Goal: Task Accomplishment & Management: Complete application form

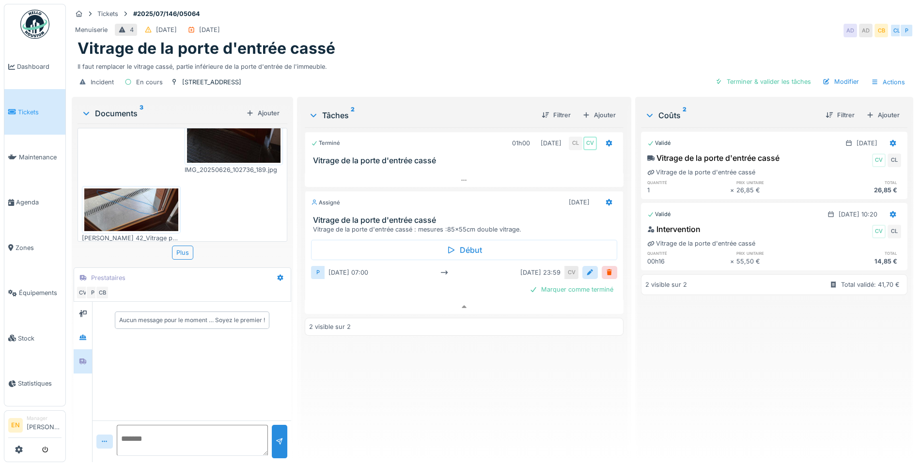
scroll to position [101, 0]
click at [472, 373] on div "Terminé 01h00 26/06/2025 CL CV Vitrage de la porte d'entrée cassé Assigné 15/07…" at bounding box center [464, 290] width 319 height 327
click at [651, 24] on div "Menuiserie 4 04/07/2025 04/07/2025 AD AD CB CL P" at bounding box center [493, 30] width 842 height 17
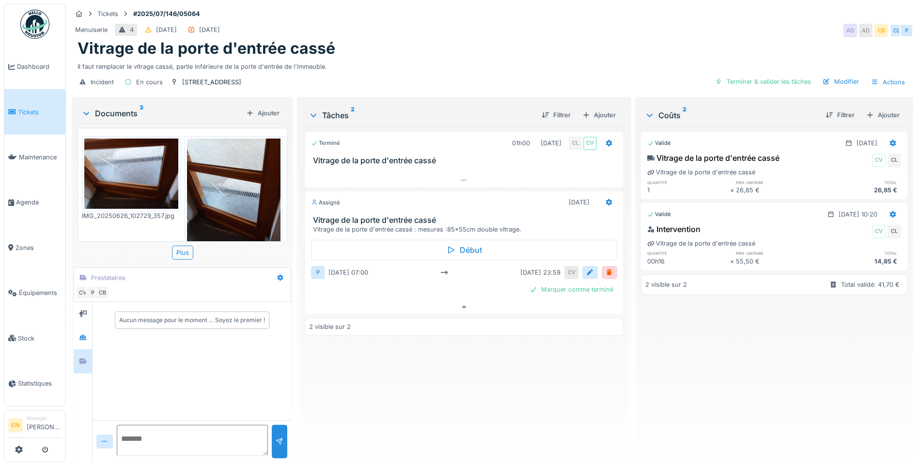
scroll to position [0, 0]
click at [427, 382] on div "Terminé 01h00 26/06/2025 CL CV Vitrage de la porte d'entrée cassé Assigné 15/07…" at bounding box center [464, 290] width 319 height 327
click at [463, 390] on div "Terminé 01h00 26/06/2025 CL CV Vitrage de la porte d'entrée cassé Assigné 15/07…" at bounding box center [464, 290] width 319 height 327
click at [772, 39] on div "Vitrage de la porte d'entrée cassé" at bounding box center [493, 48] width 830 height 18
click at [346, 107] on div "Tâches 2 Filtrer Ajouter" at bounding box center [464, 115] width 319 height 25
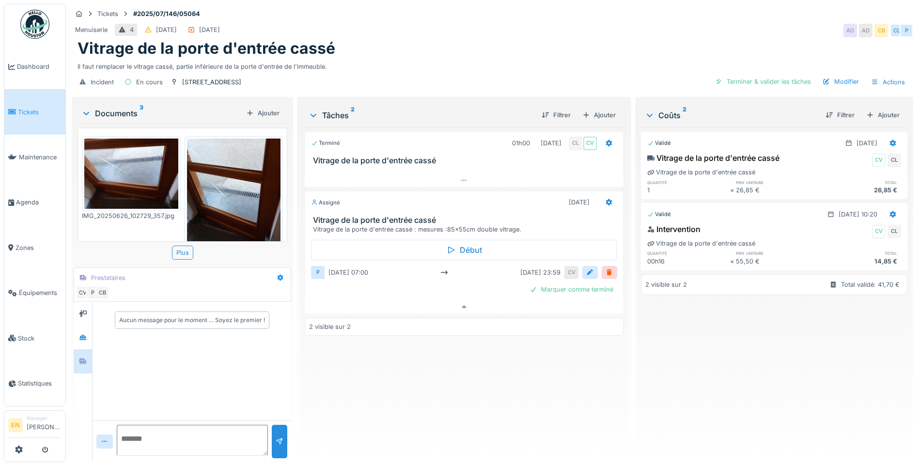
click at [571, 45] on div "Vitrage de la porte d'entrée cassé" at bounding box center [493, 48] width 830 height 18
click at [443, 413] on div "Terminé 01h00 26/06/2025 CL CV Vitrage de la porte d'entrée cassé Assigné 15/07…" at bounding box center [464, 290] width 319 height 327
click at [362, 373] on div "Terminé 01h00 26/06/2025 CL CV Vitrage de la porte d'entrée cassé Assigné 15/07…" at bounding box center [464, 290] width 319 height 327
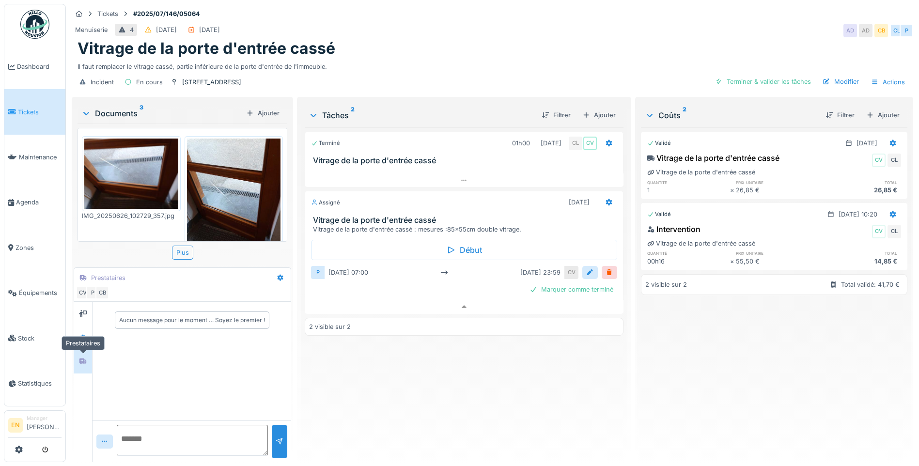
click at [79, 359] on icon at bounding box center [83, 361] width 8 height 6
click at [79, 334] on div at bounding box center [83, 338] width 15 height 12
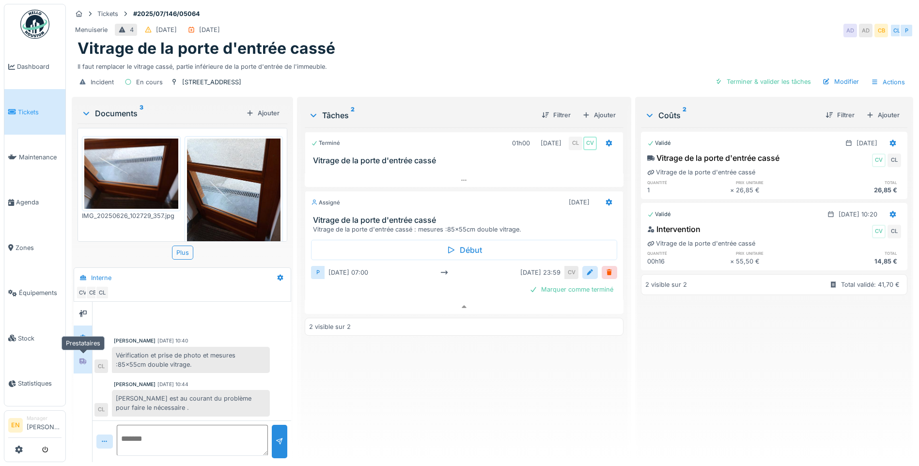
click at [82, 368] on div at bounding box center [83, 361] width 15 height 16
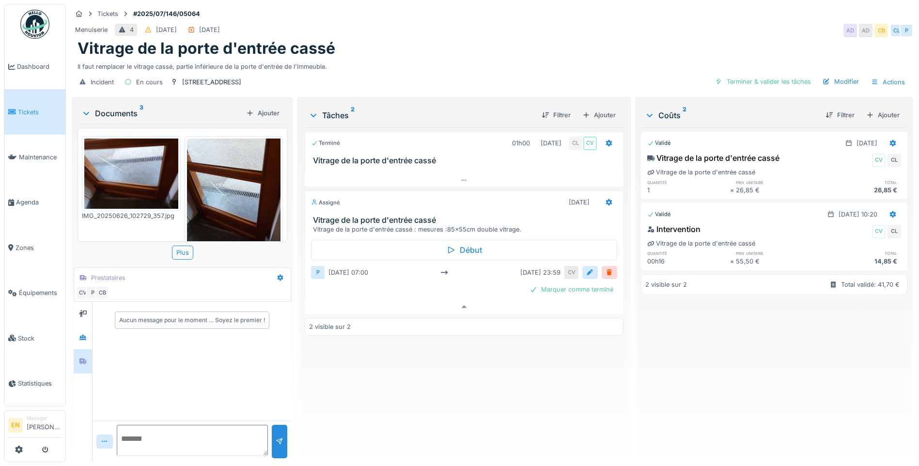
click at [388, 392] on div "Terminé 01h00 26/06/2025 CL CV Vitrage de la porte d'entrée cassé Assigné 15/07…" at bounding box center [464, 290] width 319 height 327
click at [445, 438] on div "Terminé 01h00 26/06/2025 CL CV Vitrage de la porte d'entrée cassé Assigné 15/07…" at bounding box center [464, 290] width 319 height 327
click at [534, 388] on div "Terminé 01h00 26/06/2025 CL CV Vitrage de la porte d'entrée cassé Assigné 15/07…" at bounding box center [464, 290] width 319 height 327
click at [542, 377] on div "Terminé 01h00 26/06/2025 CL CV Vitrage de la porte d'entrée cassé Assigné 15/07…" at bounding box center [464, 290] width 319 height 327
click at [462, 308] on icon at bounding box center [464, 306] width 5 height 3
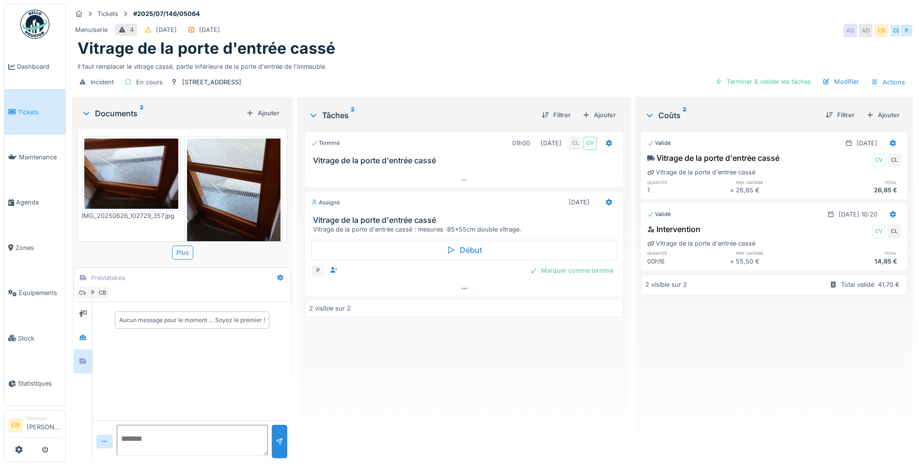
click at [460, 309] on div "2 visible sur 2" at bounding box center [464, 309] width 319 height 18
click at [462, 285] on icon at bounding box center [464, 288] width 8 height 6
click at [586, 268] on div at bounding box center [590, 272] width 8 height 9
click at [318, 319] on div at bounding box center [319, 323] width 8 height 8
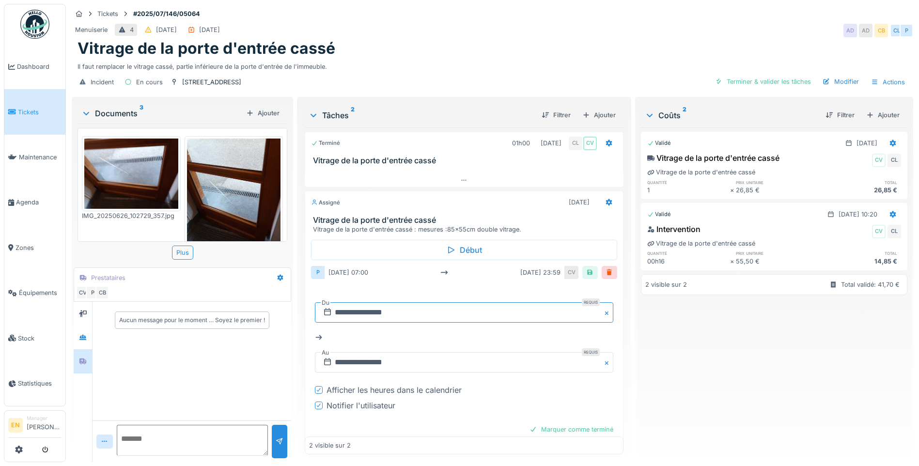
click at [392, 304] on input "**********" at bounding box center [464, 312] width 299 height 20
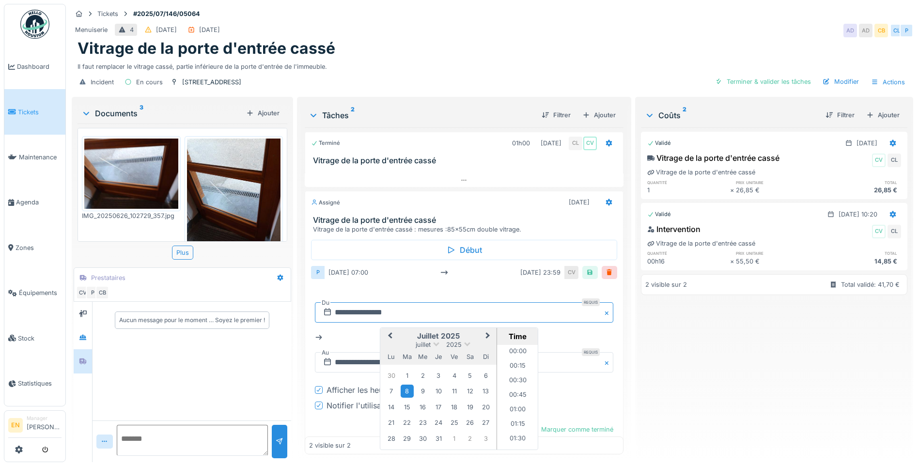
scroll to position [362, 0]
click at [488, 331] on span "Next Month" at bounding box center [488, 337] width 0 height 12
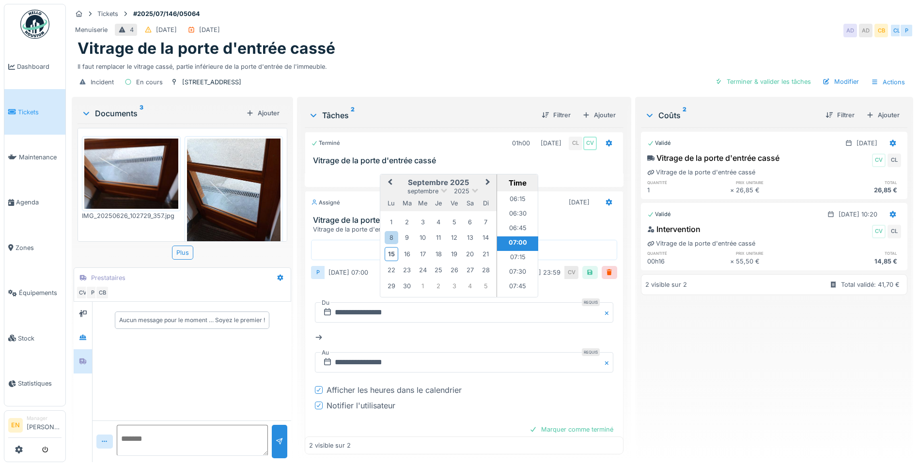
click at [385, 175] on button "Previous Month" at bounding box center [389, 183] width 16 height 16
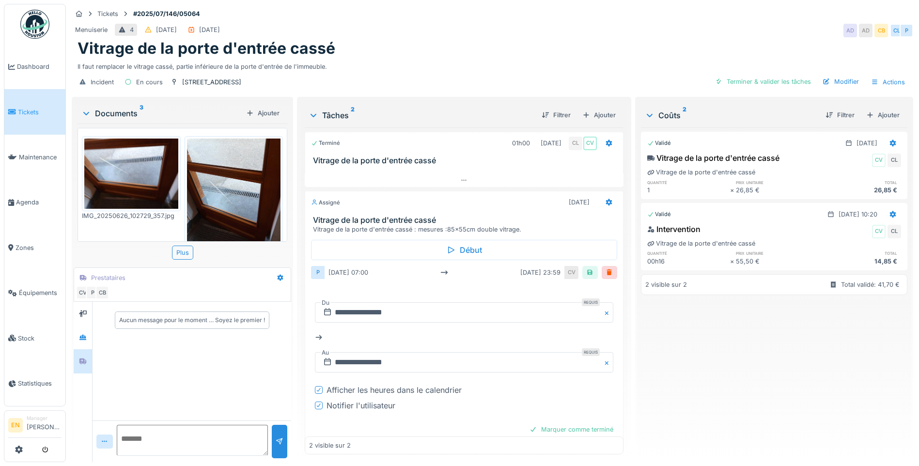
click at [724, 370] on div "Validé 26/06/2025 Vitrage de la porte d'entrée cassé CV CL Vitrage de la porte …" at bounding box center [774, 290] width 267 height 327
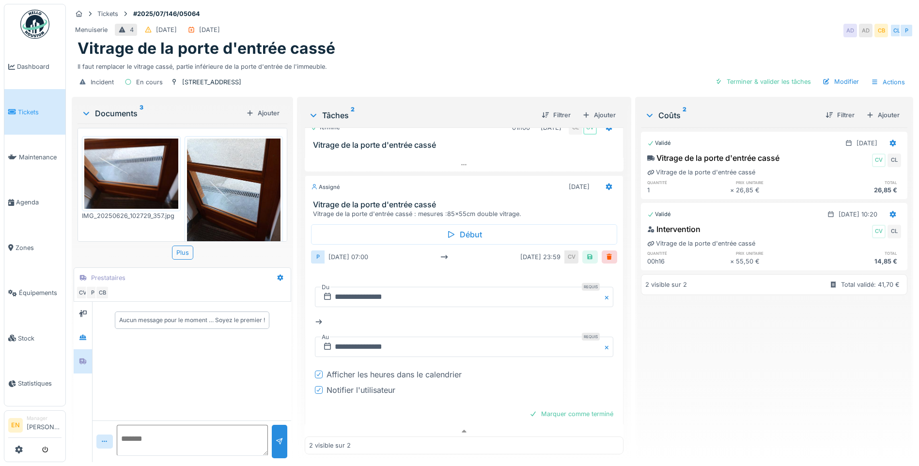
scroll to position [23, 0]
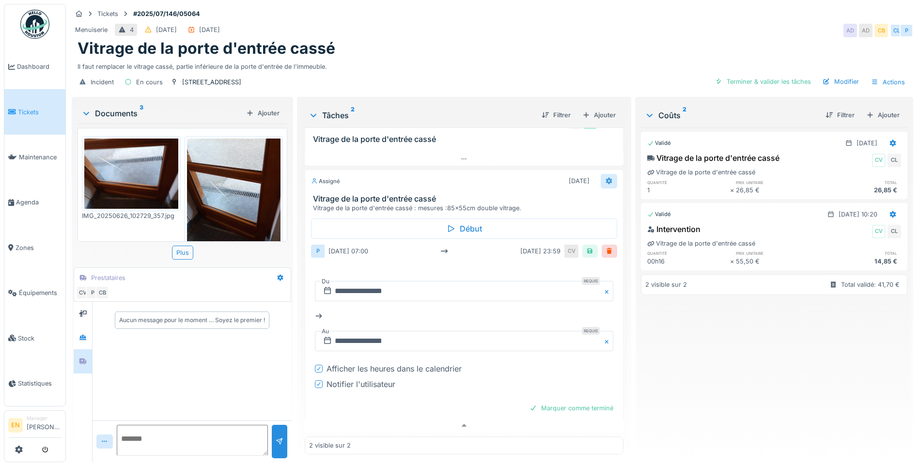
click at [606, 178] on icon at bounding box center [609, 181] width 6 height 7
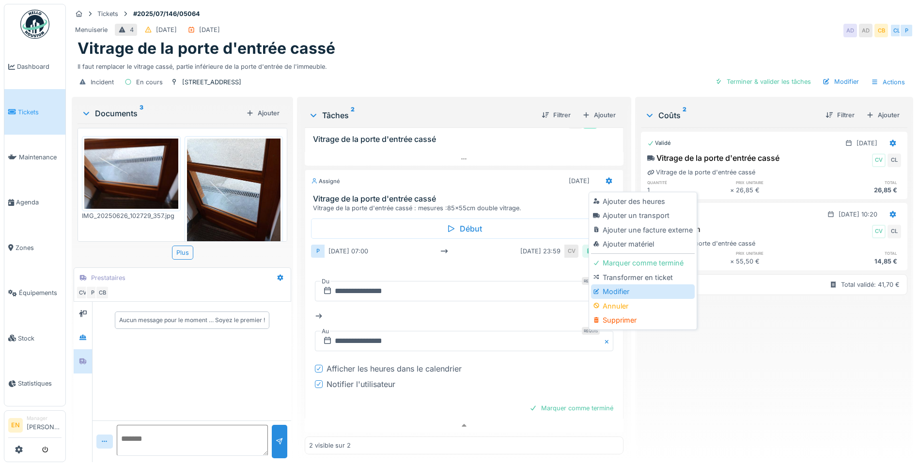
click at [624, 286] on div "Modifier" at bounding box center [642, 292] width 103 height 15
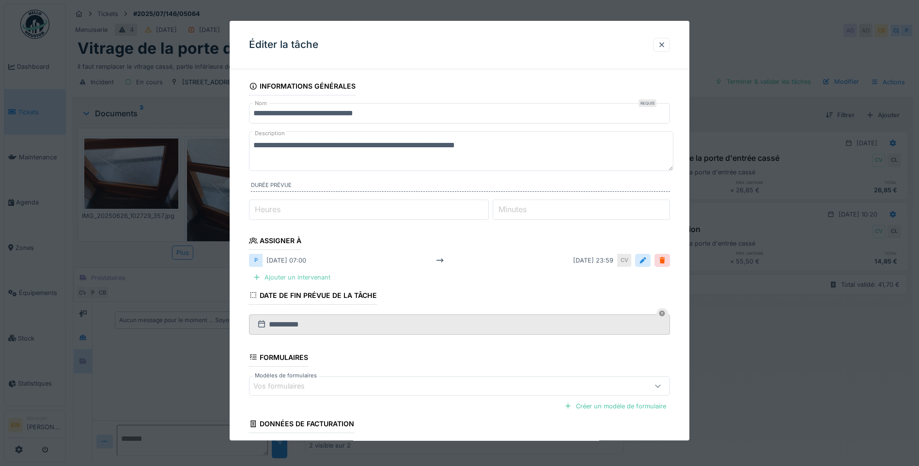
click at [318, 278] on div "Ajouter un intervenant" at bounding box center [291, 277] width 85 height 13
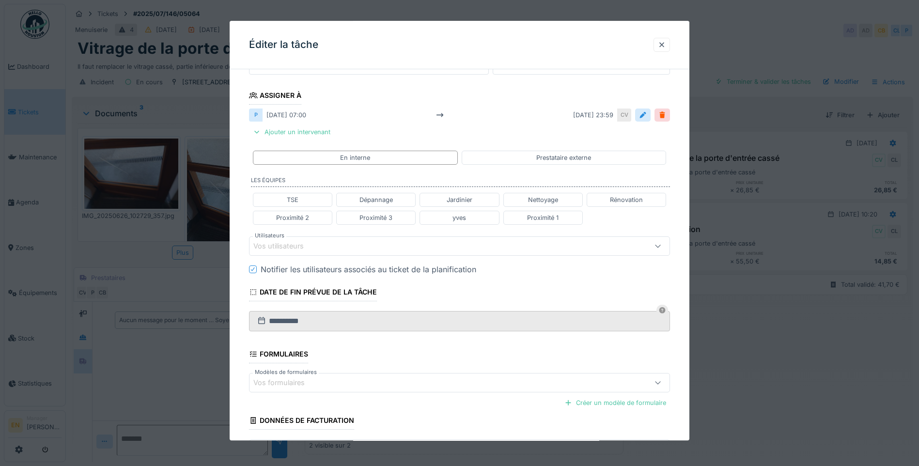
scroll to position [97, 0]
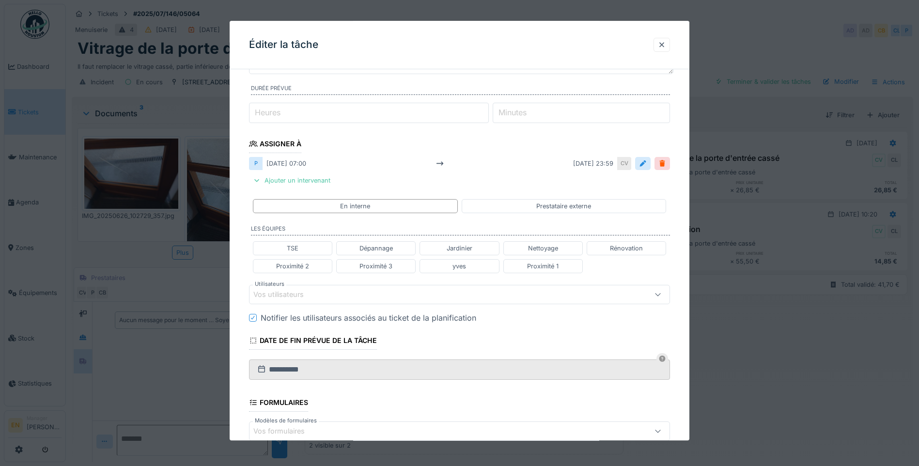
click at [310, 297] on div "Vos utilisateurs" at bounding box center [285, 294] width 64 height 11
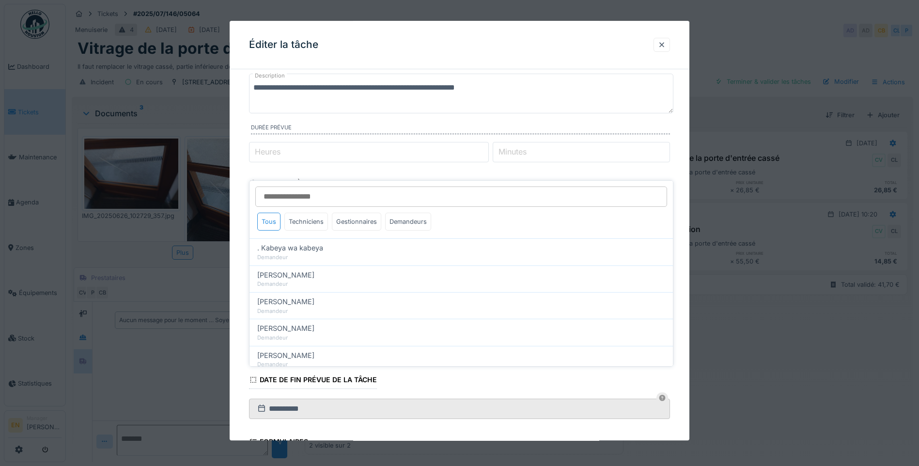
scroll to position [16, 0]
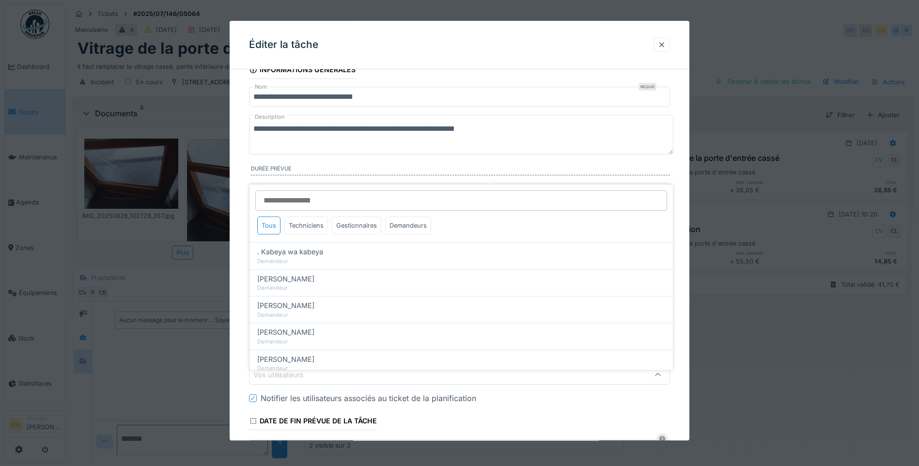
click at [682, 238] on div "**********" at bounding box center [460, 352] width 460 height 583
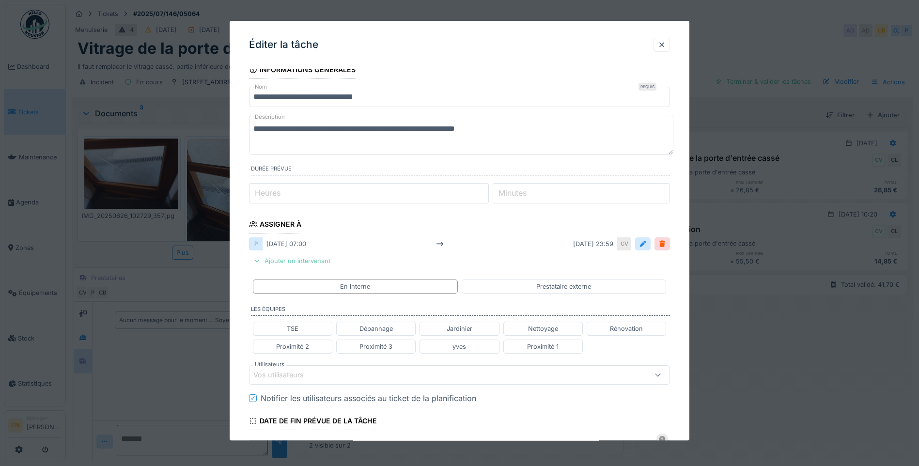
click at [314, 266] on div "Ajouter un intervenant" at bounding box center [291, 261] width 85 height 13
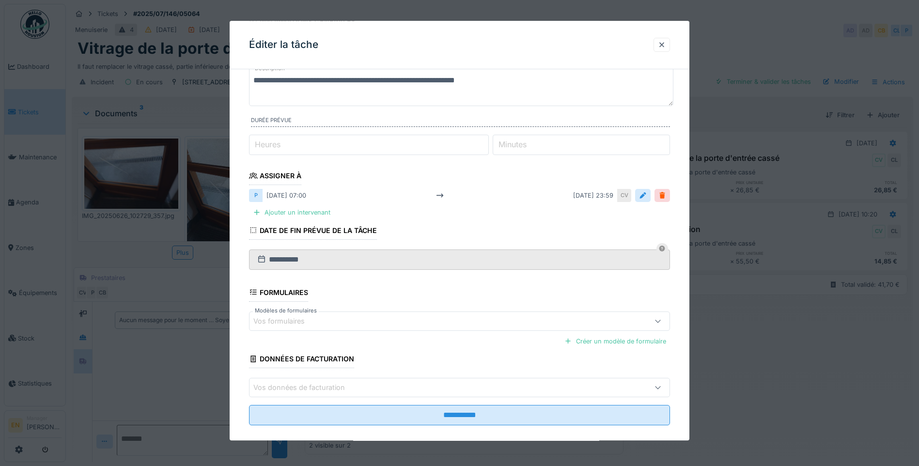
scroll to position [78, 0]
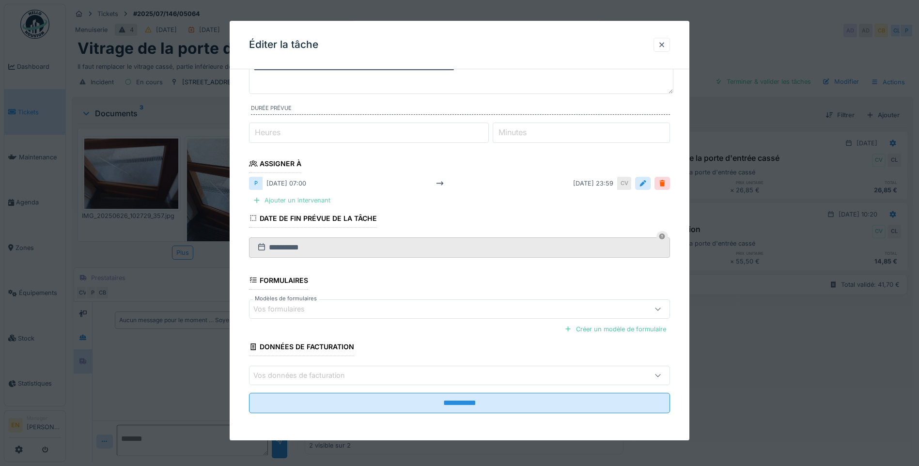
click at [299, 199] on div "Ajouter un intervenant" at bounding box center [291, 200] width 85 height 13
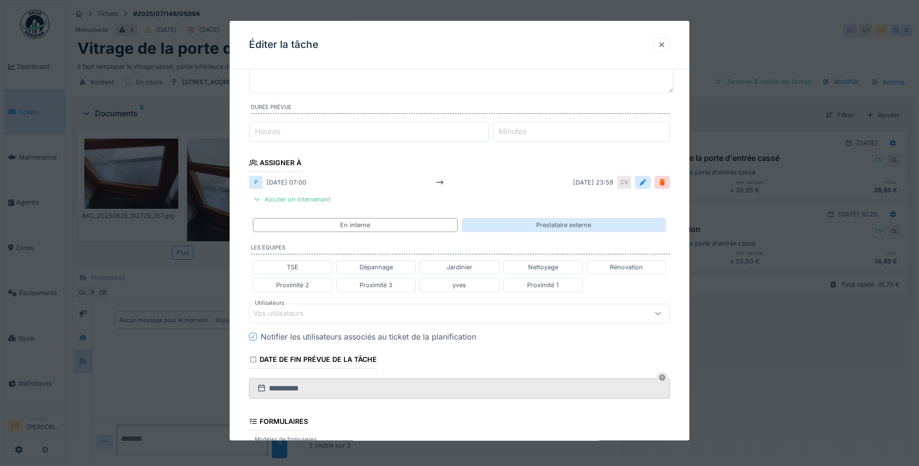
click at [581, 223] on div "Prestataire externe" at bounding box center [564, 225] width 55 height 9
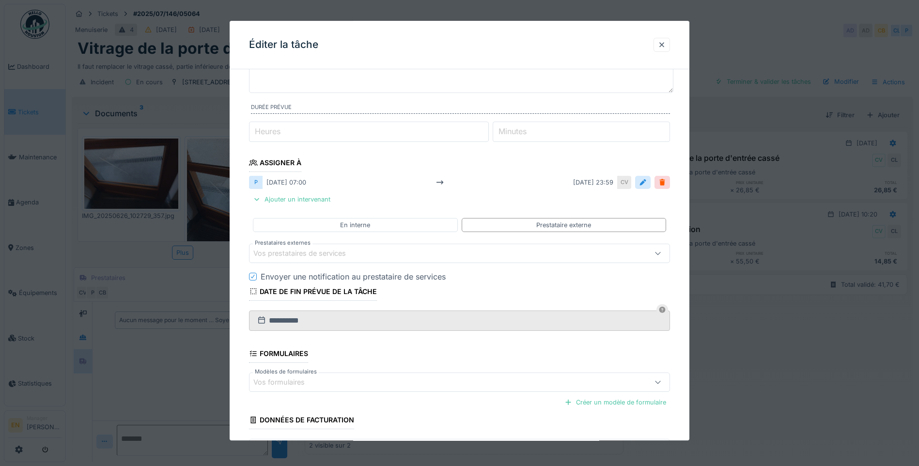
click at [375, 254] on div "Vos prestataires de services" at bounding box center [434, 253] width 363 height 11
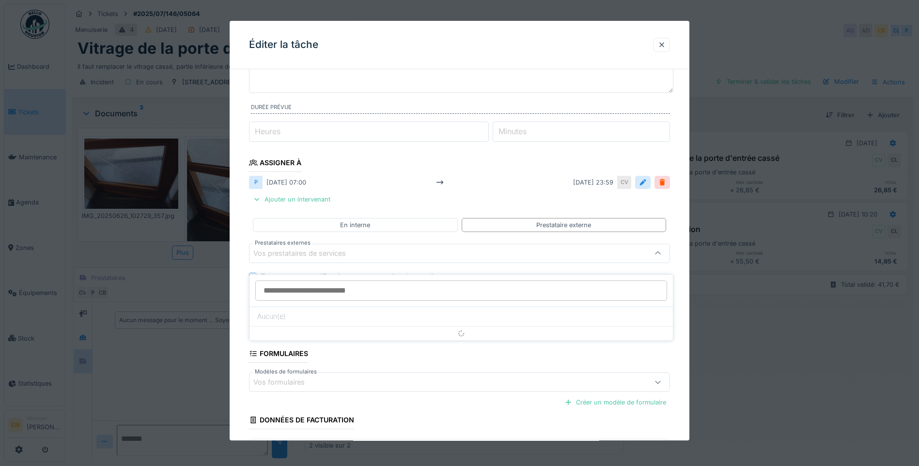
scroll to position [102, 0]
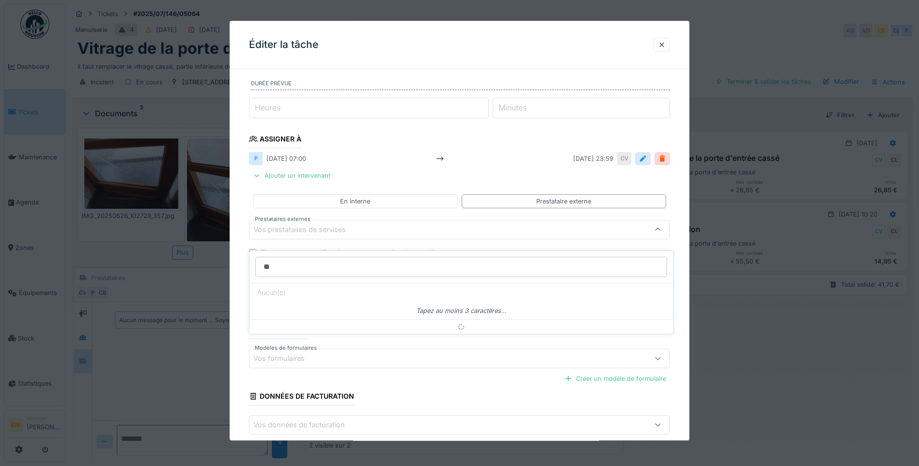
type input "*"
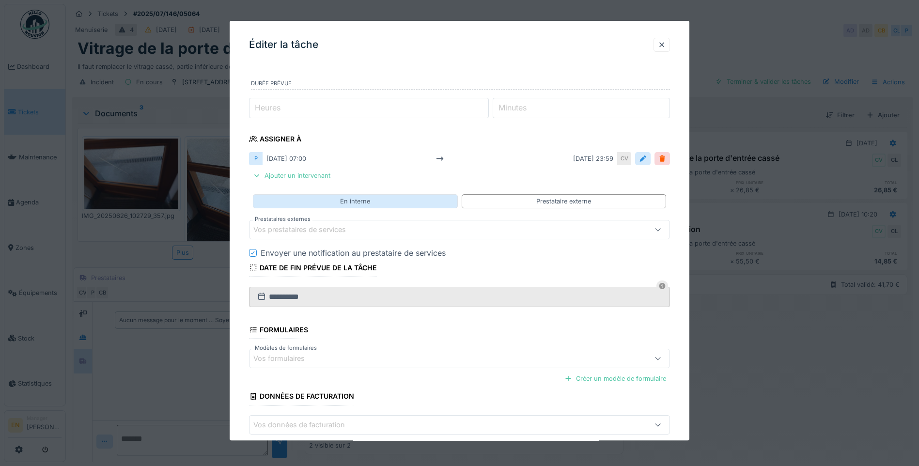
click at [382, 197] on div "En interne" at bounding box center [355, 201] width 205 height 14
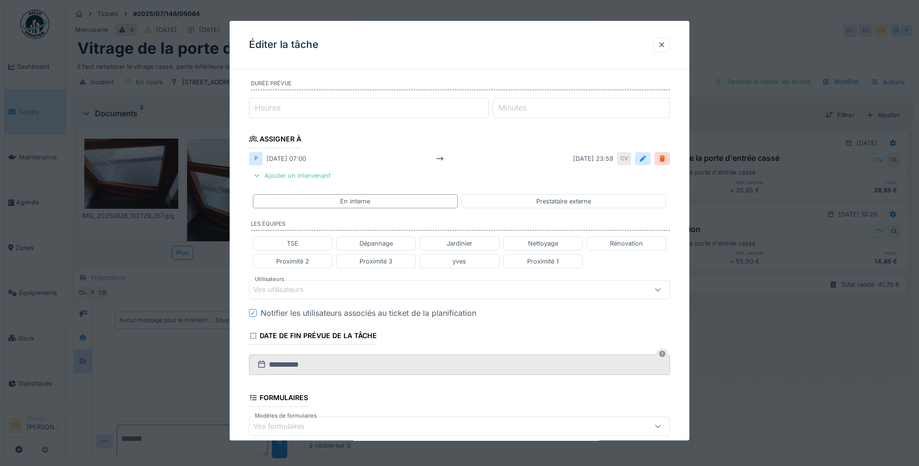
click at [357, 289] on div "Vos utilisateurs" at bounding box center [434, 290] width 363 height 11
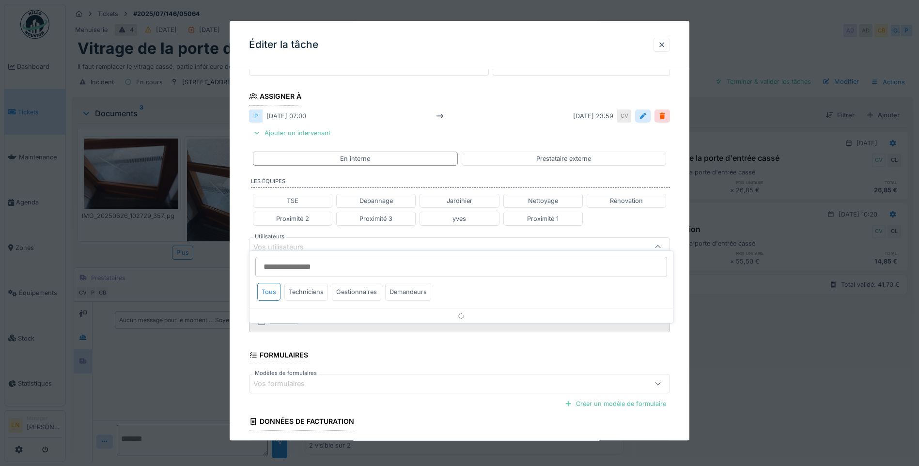
scroll to position [162, 0]
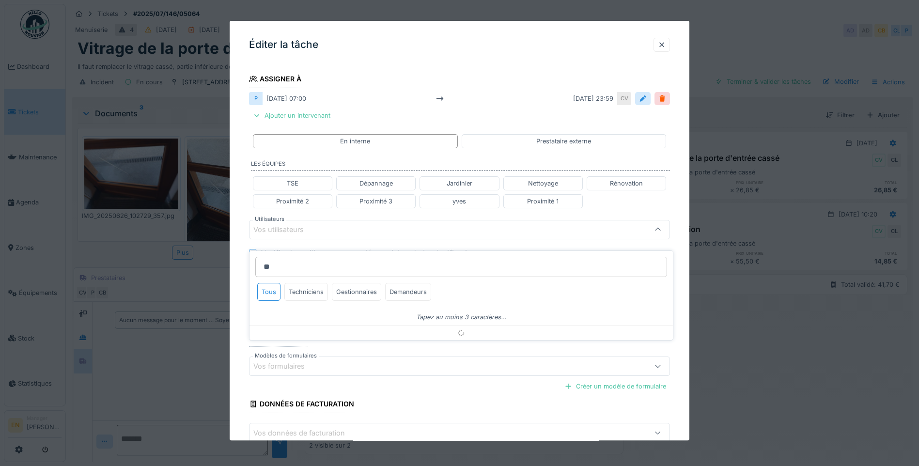
type input "*"
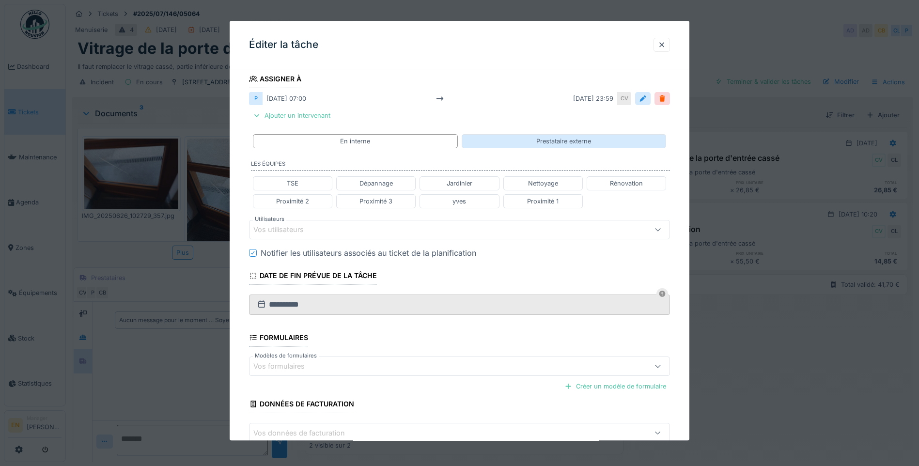
click at [567, 144] on div "Prestataire externe" at bounding box center [564, 141] width 55 height 9
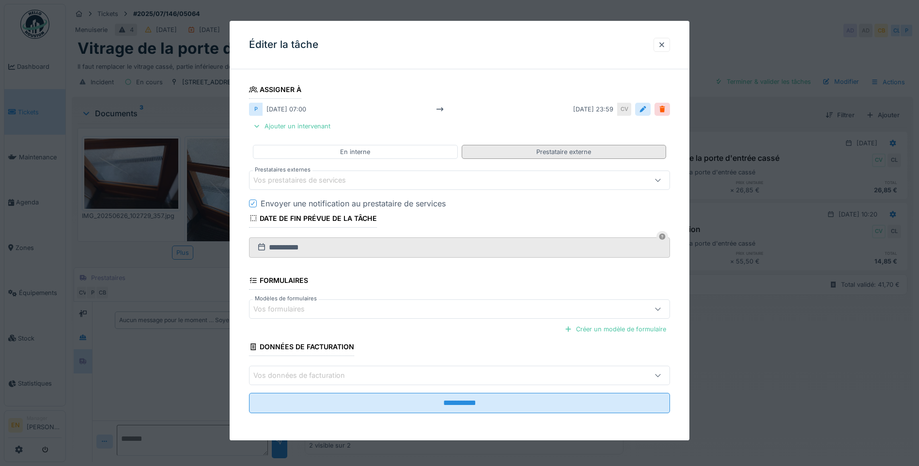
scroll to position [152, 0]
click at [354, 178] on div "Vos prestataires de services" at bounding box center [306, 180] width 106 height 11
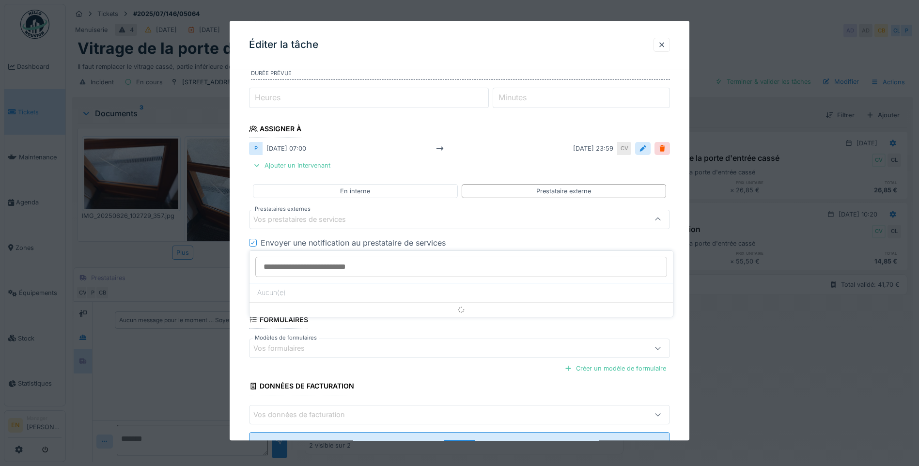
scroll to position [102, 0]
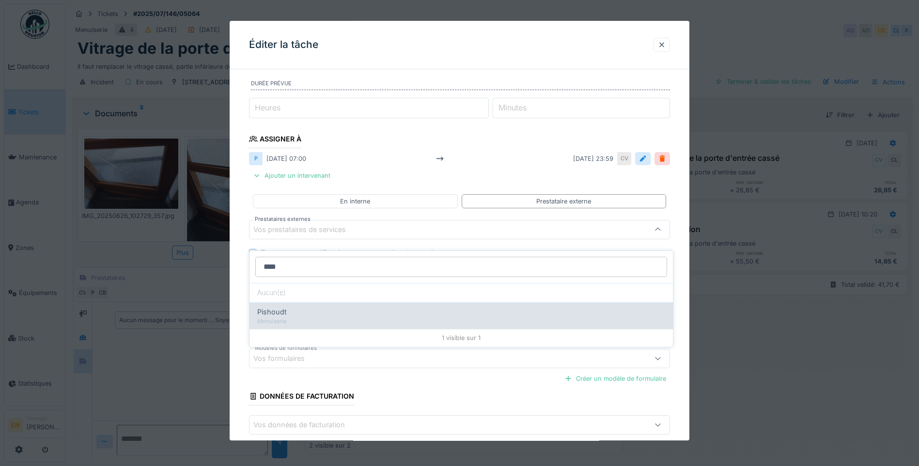
type input "****"
click at [344, 317] on div "Menuiserie" at bounding box center [461, 321] width 408 height 8
type input "***"
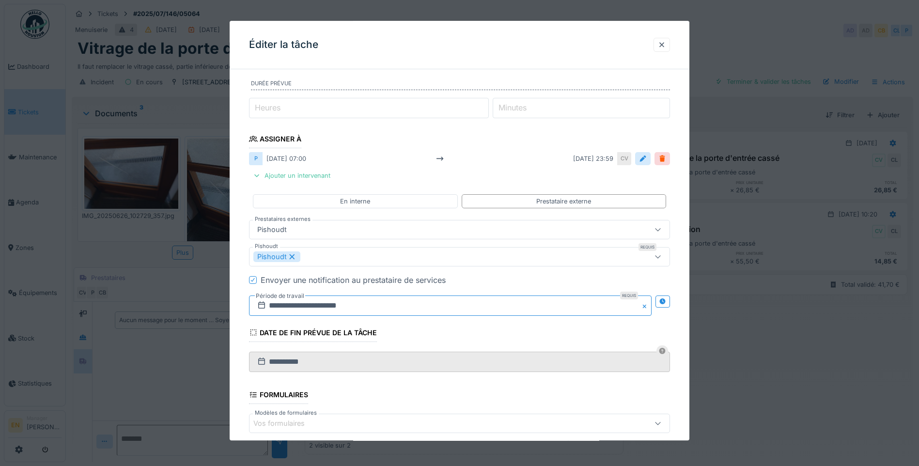
click at [332, 308] on input "**********" at bounding box center [450, 306] width 403 height 20
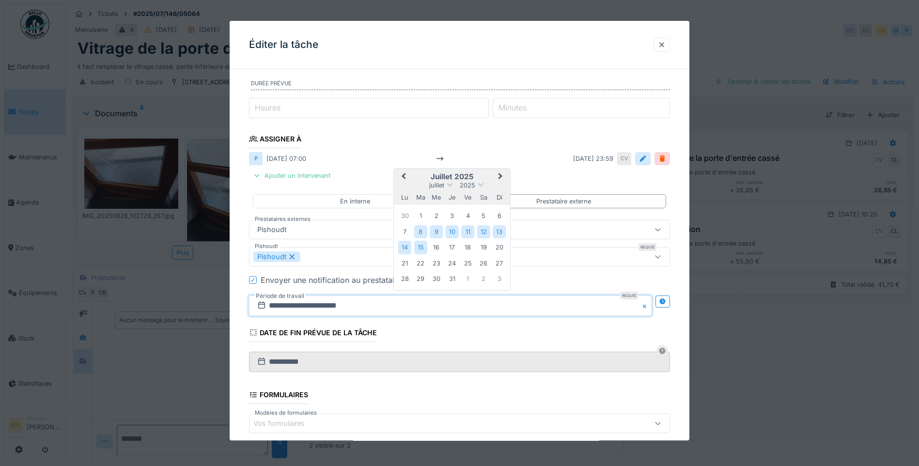
click at [501, 178] on span "Next Month" at bounding box center [501, 177] width 0 height 12
click at [406, 250] on div "15" at bounding box center [404, 247] width 13 height 14
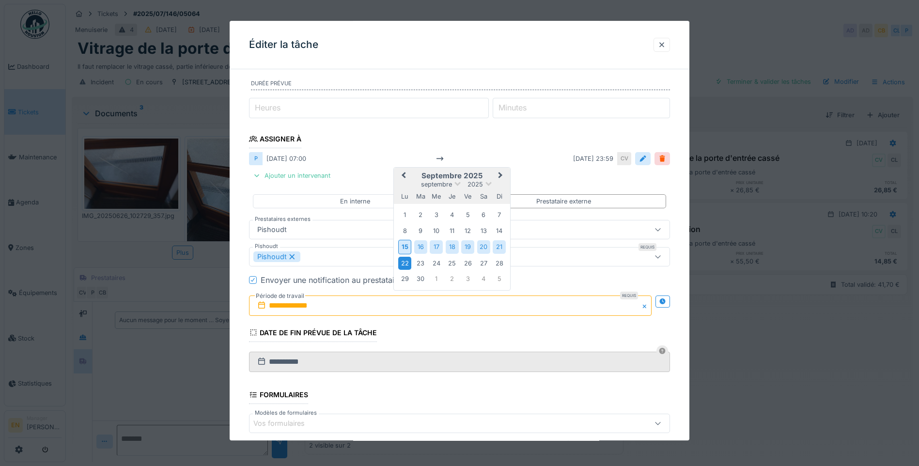
click at [405, 265] on div "22" at bounding box center [404, 263] width 13 height 13
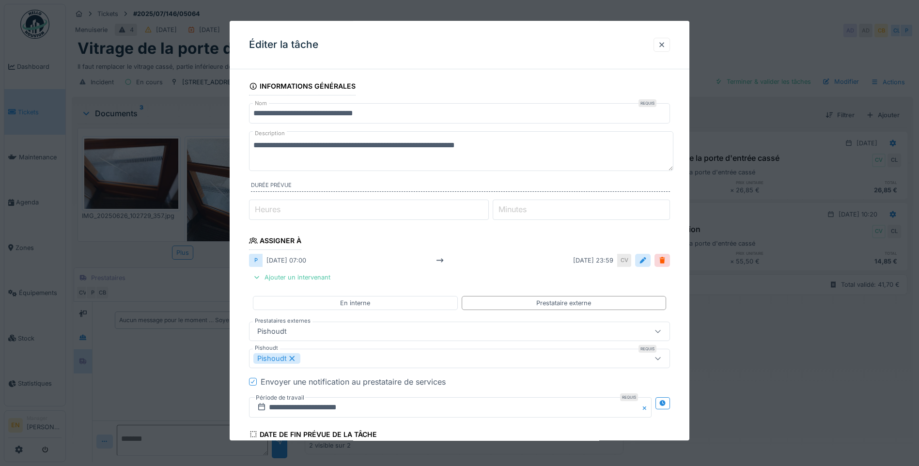
scroll to position [217, 0]
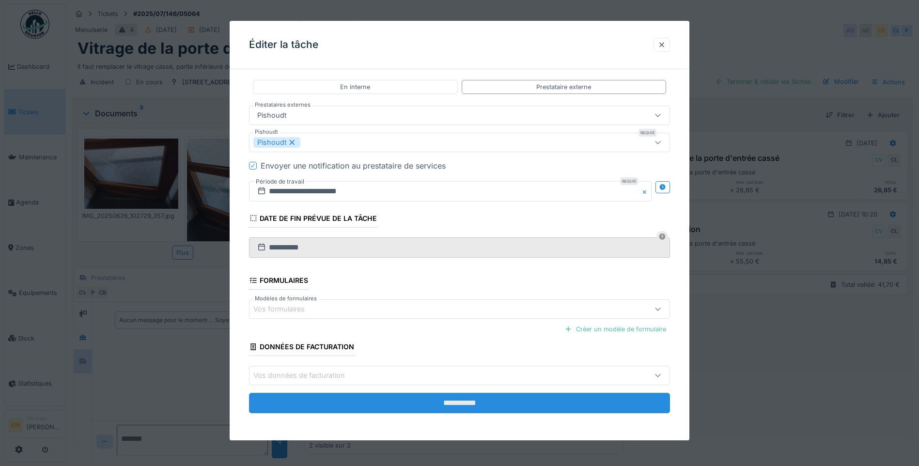
click at [474, 406] on input "**********" at bounding box center [459, 404] width 421 height 20
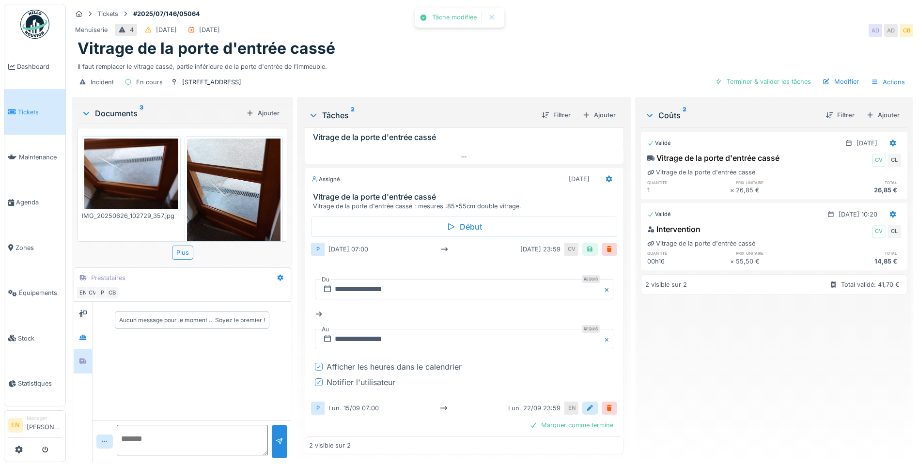
scroll to position [43, 0]
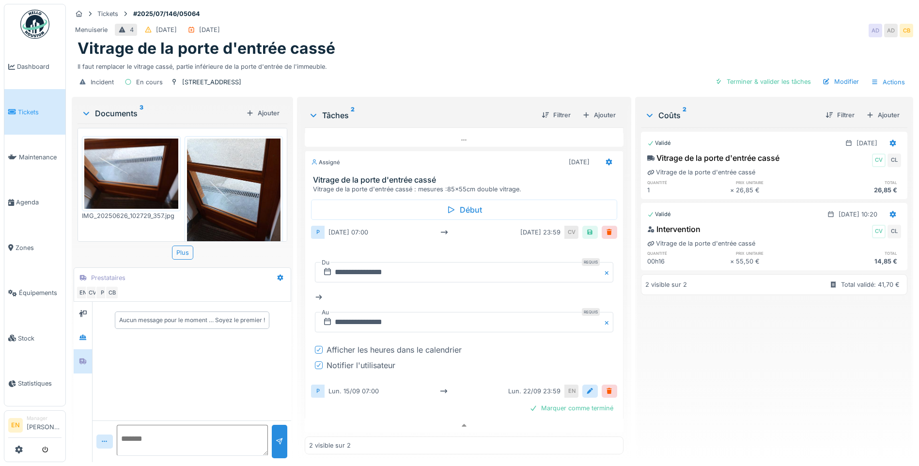
click at [681, 349] on div "Validé 26/06/2025 Vitrage de la porte d'entrée cassé CV CL Vitrage de la porte …" at bounding box center [774, 290] width 267 height 327
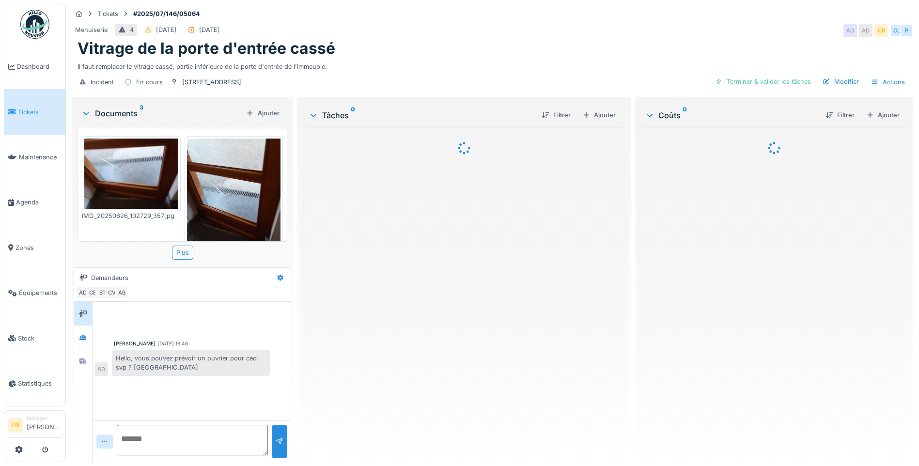
scroll to position [7, 0]
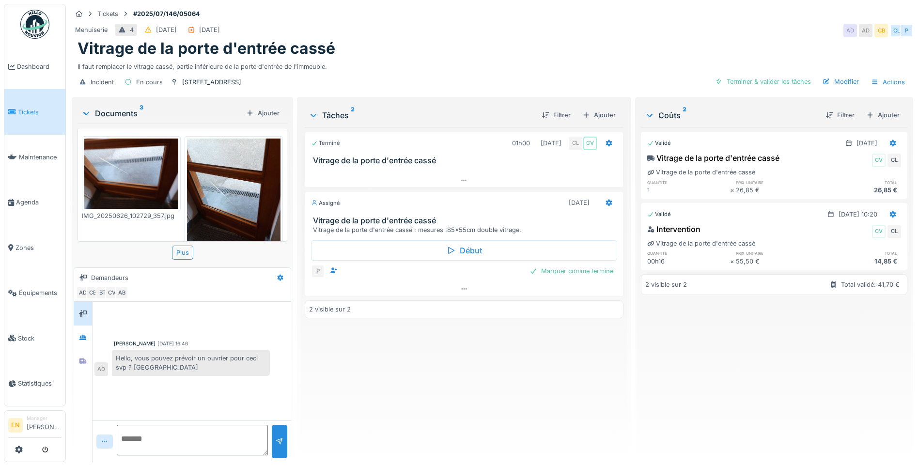
click at [446, 358] on div "Terminé 01h00 26/06/2025 CL CV Vitrage de la porte d'entrée cassé Assigné 22/09…" at bounding box center [464, 290] width 319 height 327
click at [460, 286] on icon at bounding box center [464, 289] width 8 height 6
click at [464, 387] on div "Terminé 01h00 26/06/2025 CL CV Vitrage de la porte d'entrée cassé Assigné 22/09…" at bounding box center [464, 290] width 319 height 327
click at [589, 58] on div "Il faut remplacer le vitrage cassé, partie inférieure de la porte d'entrée de l…" at bounding box center [493, 64] width 830 height 13
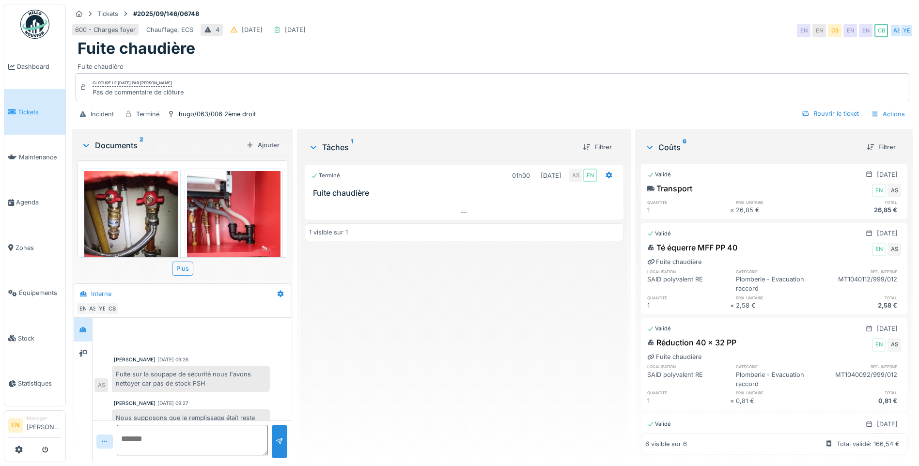
scroll to position [161, 0]
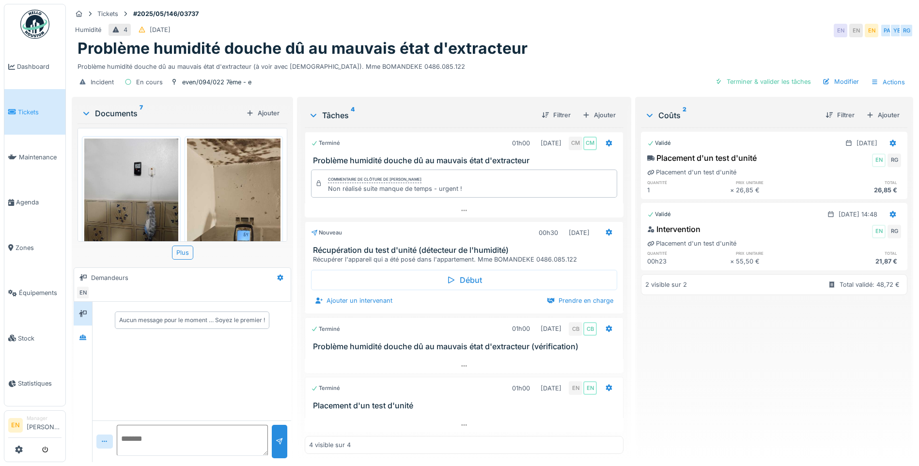
scroll to position [242, 0]
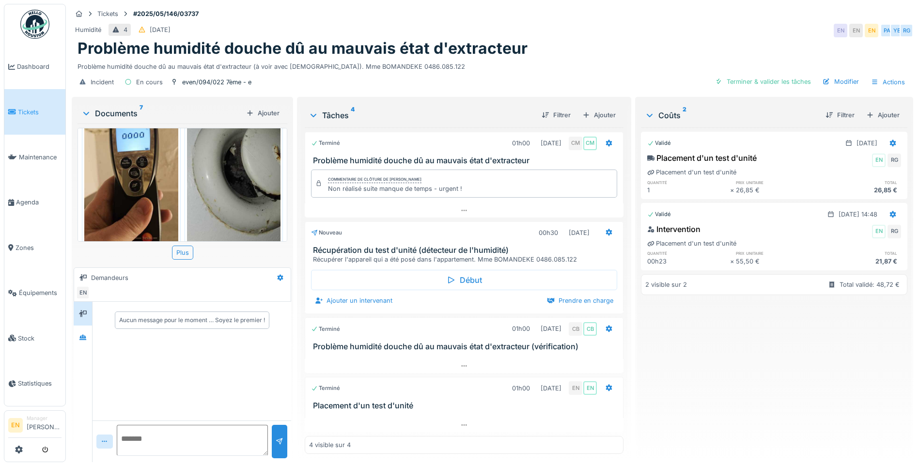
click at [658, 37] on div "Humidité 4 [DATE] EN EN EN PA YE RG" at bounding box center [493, 30] width 842 height 17
